Goal: Task Accomplishment & Management: Use online tool/utility

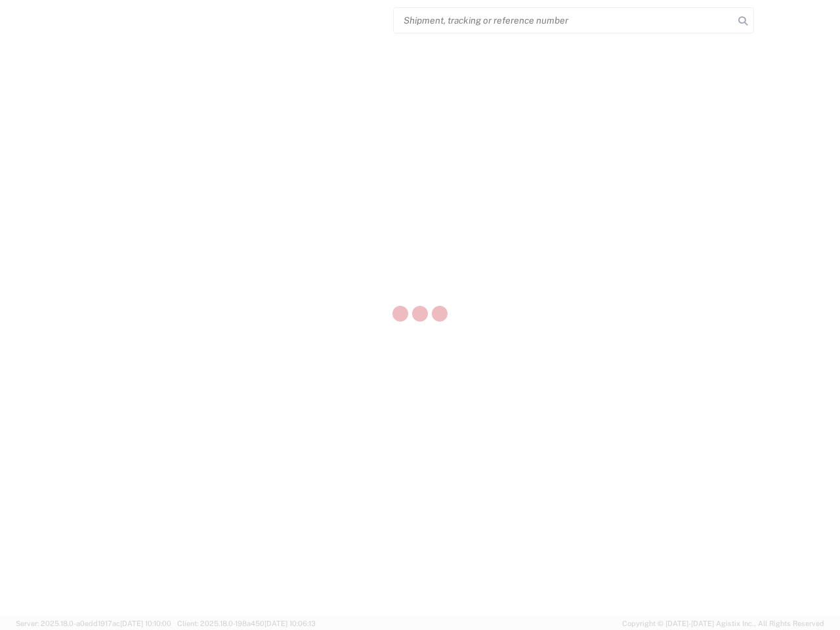
select select "US"
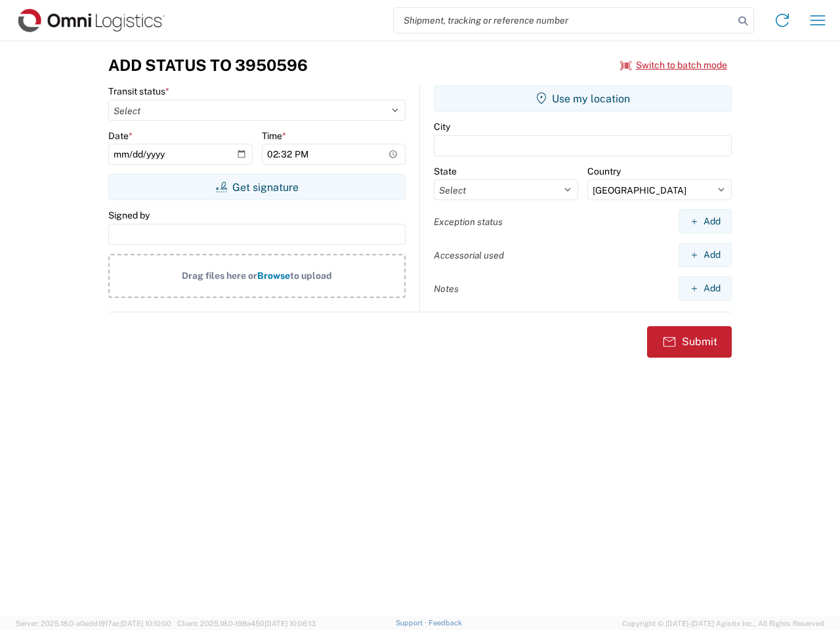
click at [563, 20] on input "search" at bounding box center [564, 20] width 340 height 25
click at [742, 21] on icon at bounding box center [742, 21] width 18 height 18
click at [782, 20] on icon at bounding box center [781, 20] width 21 height 21
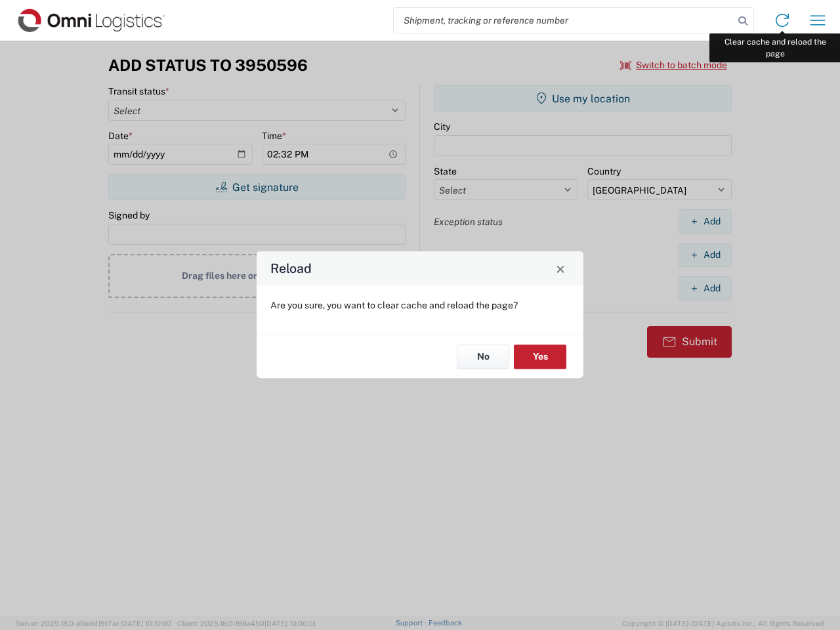
click at [817, 20] on div "Reload Are you sure, you want to clear cache and reload the page? No Yes" at bounding box center [420, 315] width 840 height 630
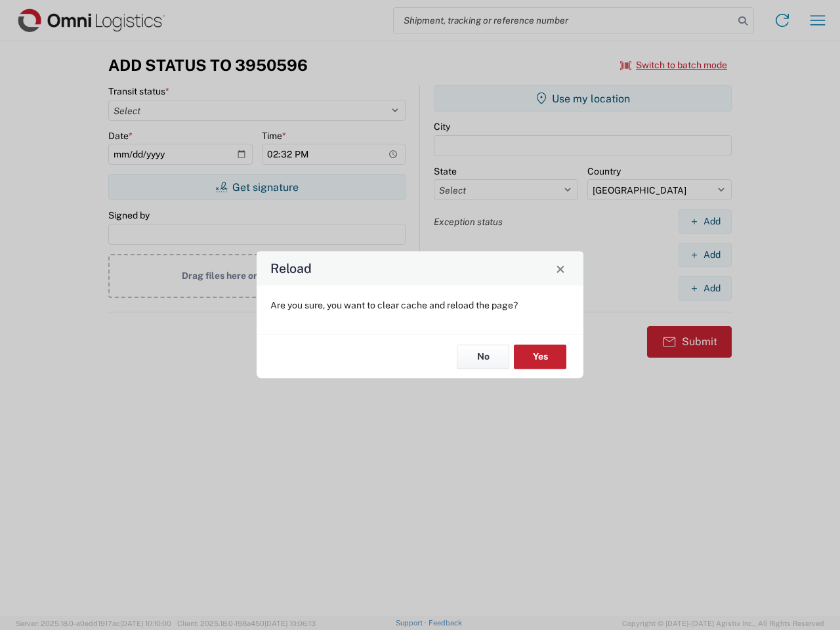
click at [674, 65] on div "Reload Are you sure, you want to clear cache and reload the page? No Yes" at bounding box center [420, 315] width 840 height 630
click at [256, 187] on div "Reload Are you sure, you want to clear cache and reload the page? No Yes" at bounding box center [420, 315] width 840 height 630
click at [582, 98] on div "Reload Are you sure, you want to clear cache and reload the page? No Yes" at bounding box center [420, 315] width 840 height 630
click at [704, 221] on div "Reload Are you sure, you want to clear cache and reload the page? No Yes" at bounding box center [420, 315] width 840 height 630
click at [704, 254] on div "Reload Are you sure, you want to clear cache and reload the page? No Yes" at bounding box center [420, 315] width 840 height 630
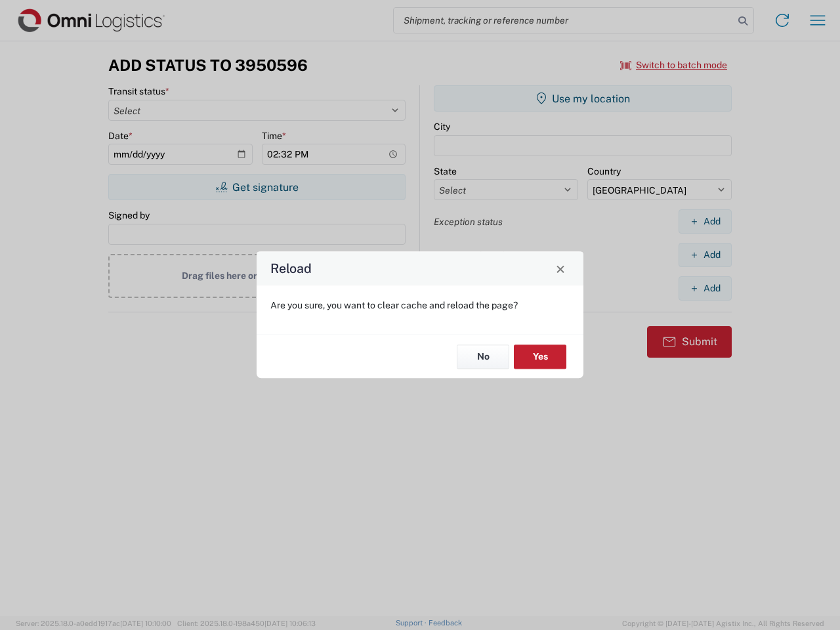
click at [704, 288] on div "Reload Are you sure, you want to clear cache and reload the page? No Yes" at bounding box center [420, 315] width 840 height 630
